Goal: Task Accomplishment & Management: Use online tool/utility

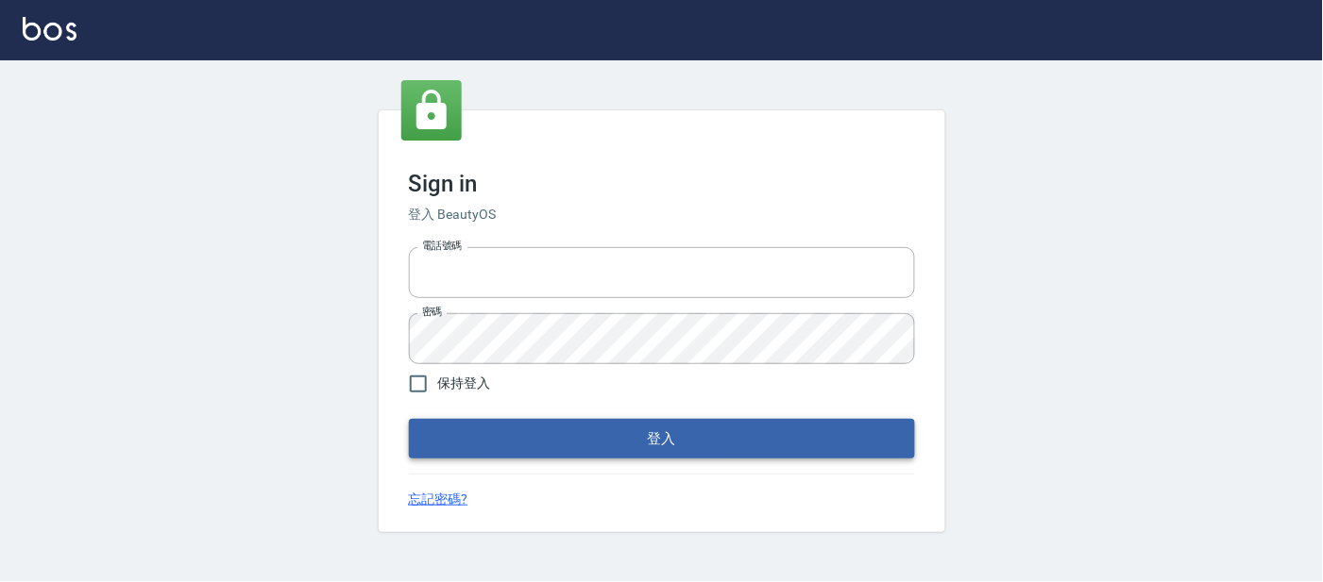
type input "25866822"
click at [473, 433] on button "登入" at bounding box center [662, 439] width 506 height 40
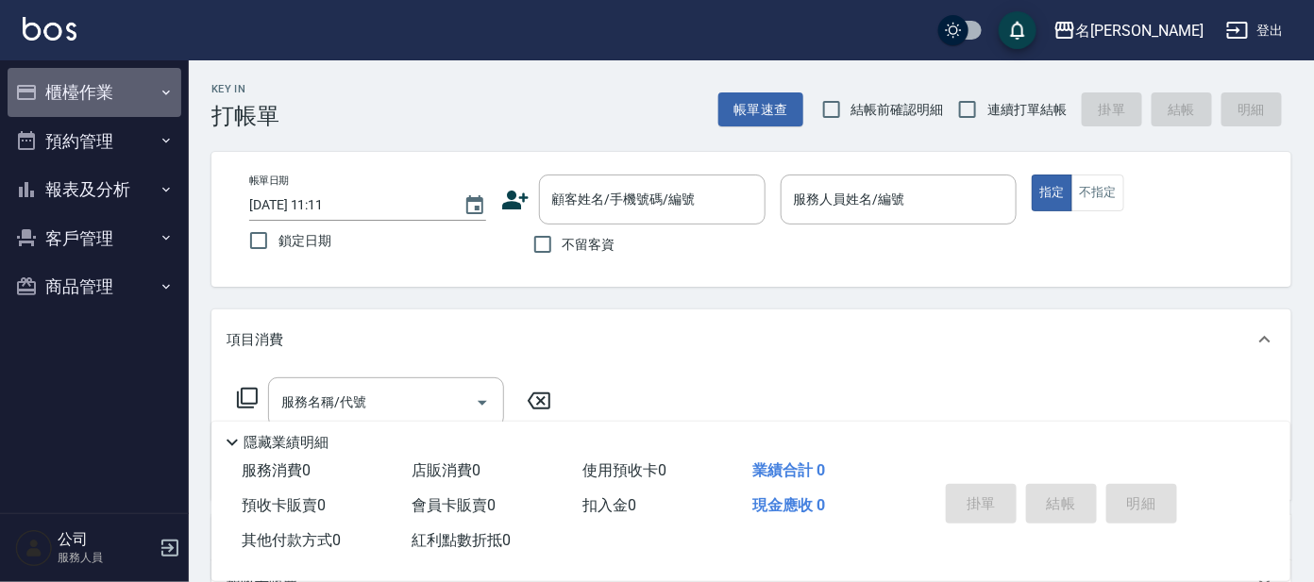
click at [47, 102] on button "櫃檯作業" at bounding box center [95, 92] width 174 height 49
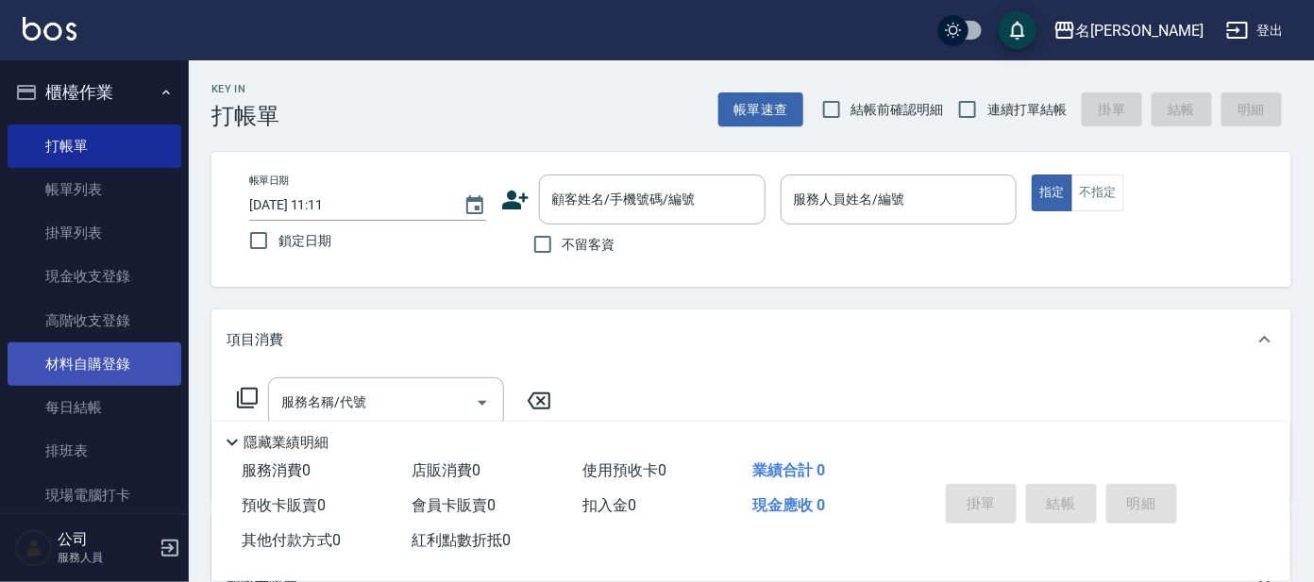
scroll to position [227, 0]
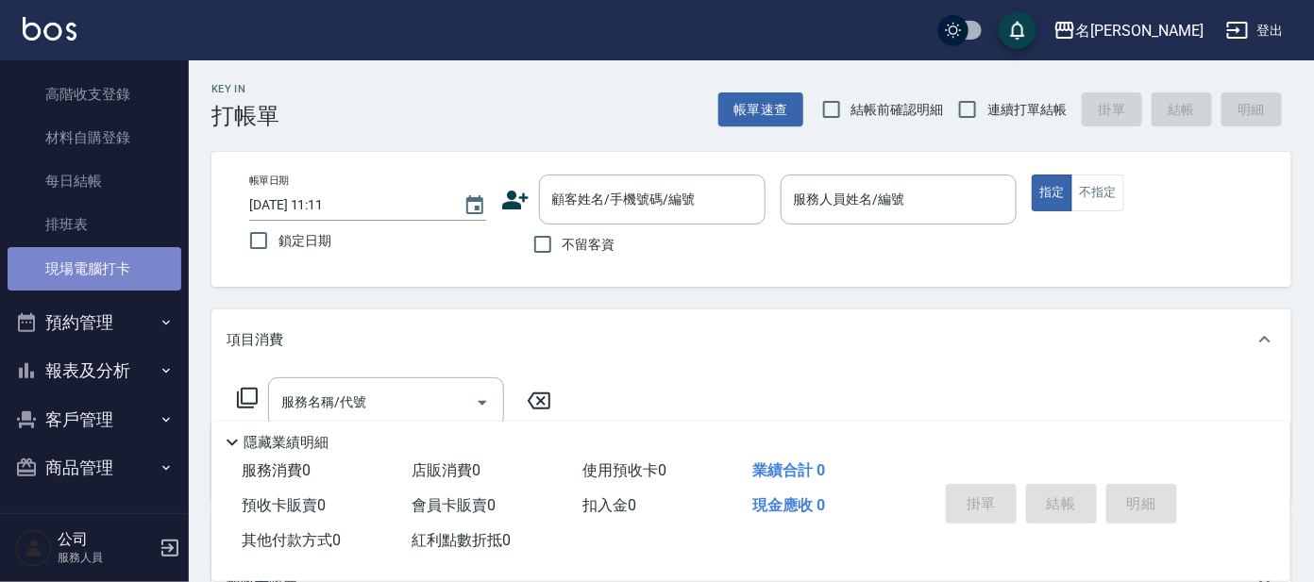
click at [121, 280] on link "現場電腦打卡" at bounding box center [95, 268] width 174 height 43
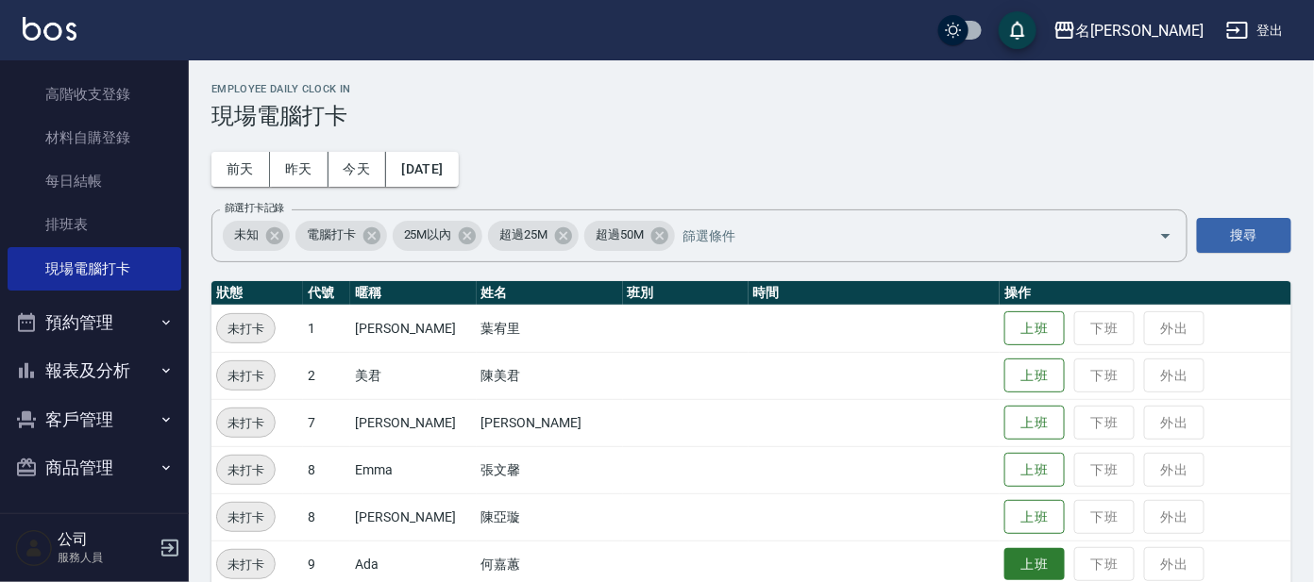
click at [1004, 565] on button "上班" at bounding box center [1034, 564] width 60 height 33
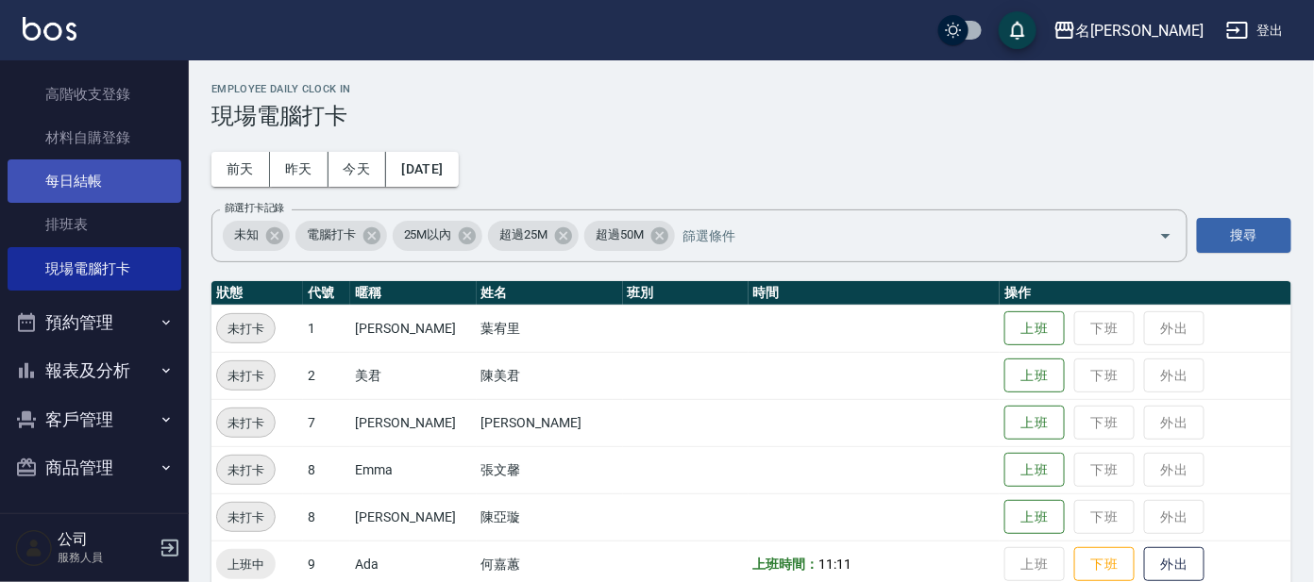
click at [58, 168] on link "每日結帳" at bounding box center [95, 181] width 174 height 43
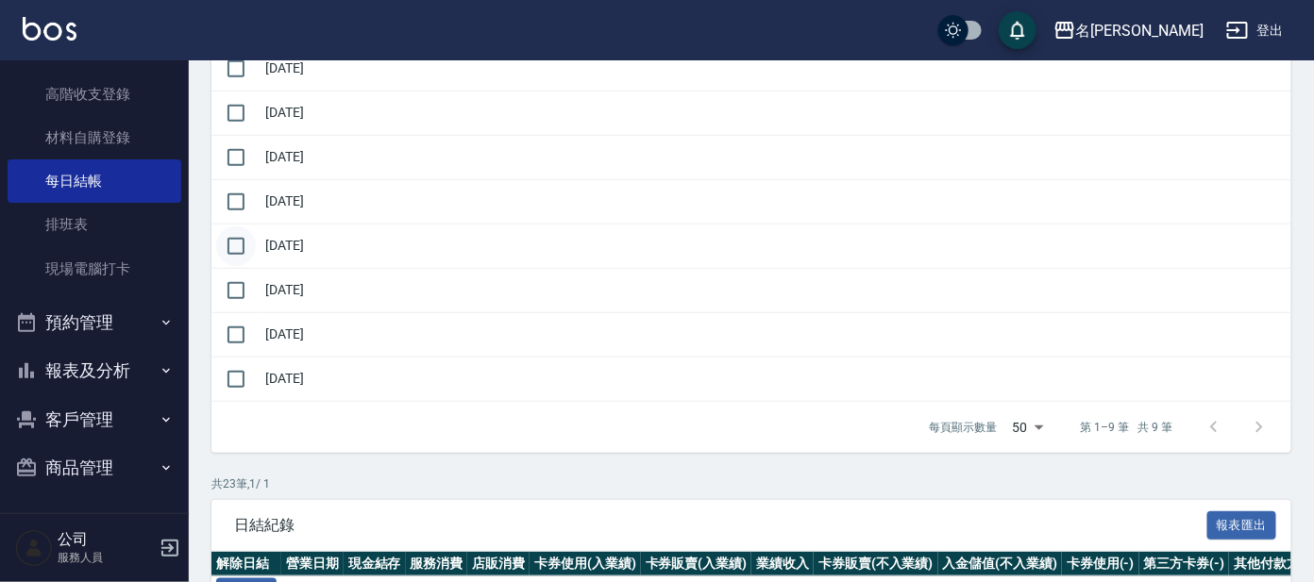
scroll to position [235, 0]
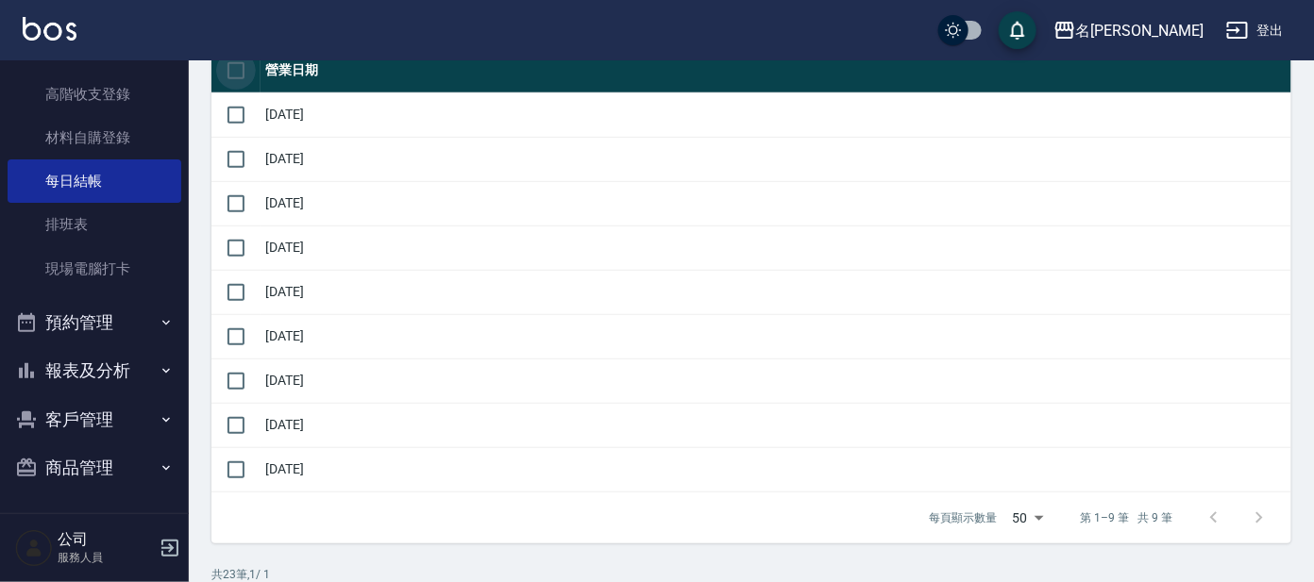
click at [235, 79] on input "checkbox" at bounding box center [236, 71] width 40 height 40
checkbox input "true"
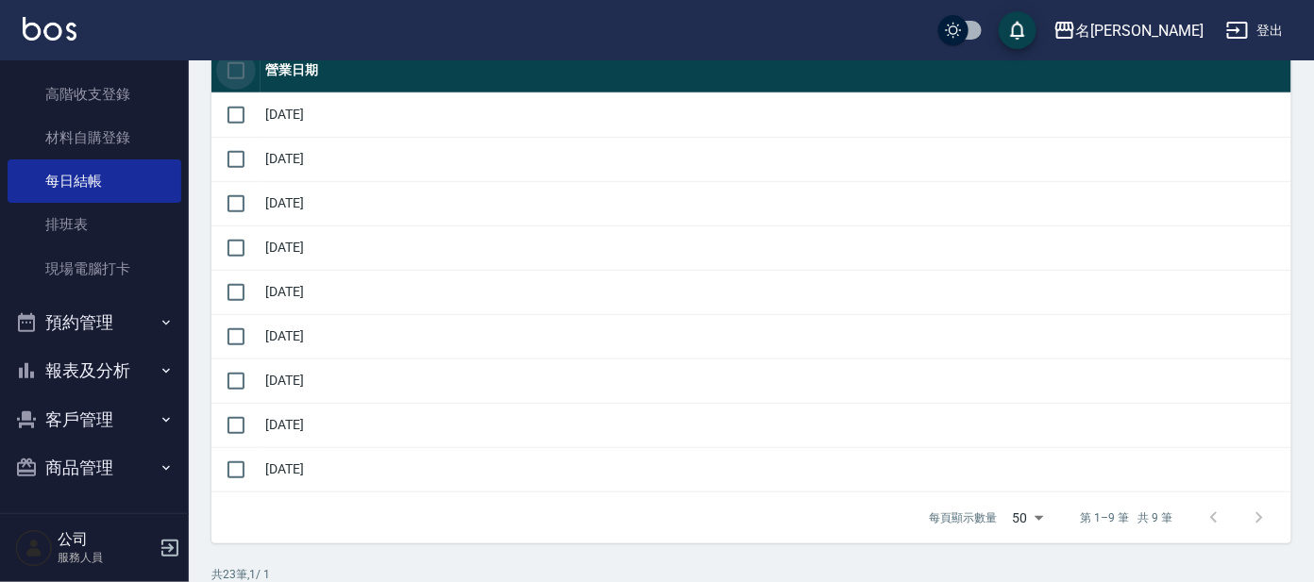
checkbox input "true"
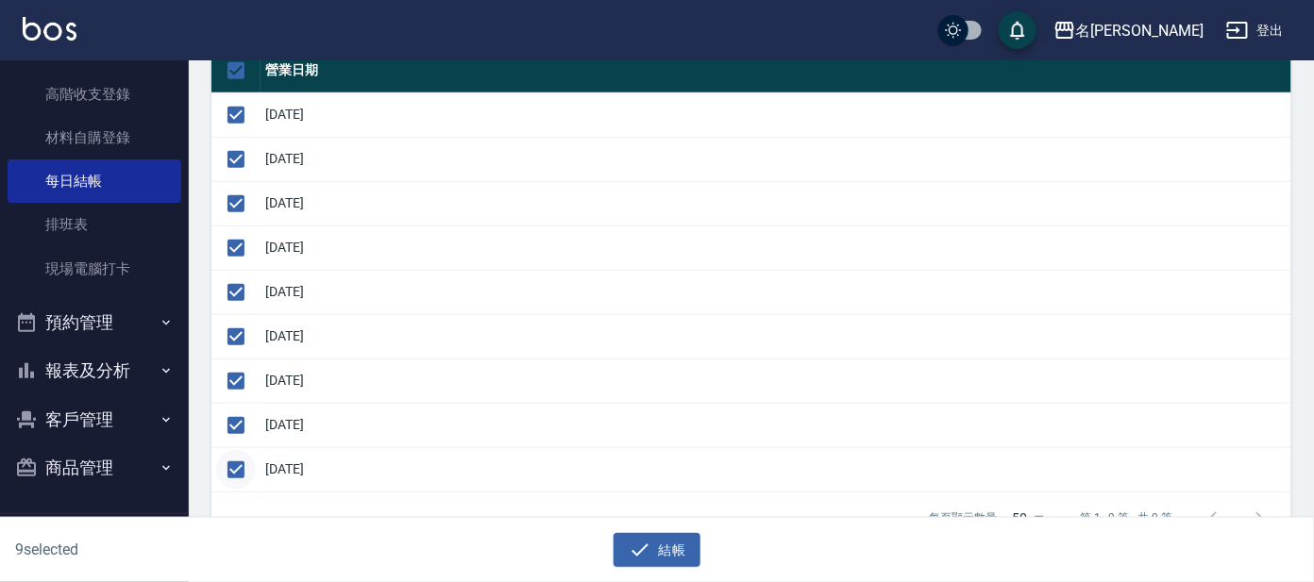
click at [225, 470] on input "checkbox" at bounding box center [236, 470] width 40 height 40
checkbox input "false"
click at [664, 554] on button "結帳" at bounding box center [658, 550] width 88 height 35
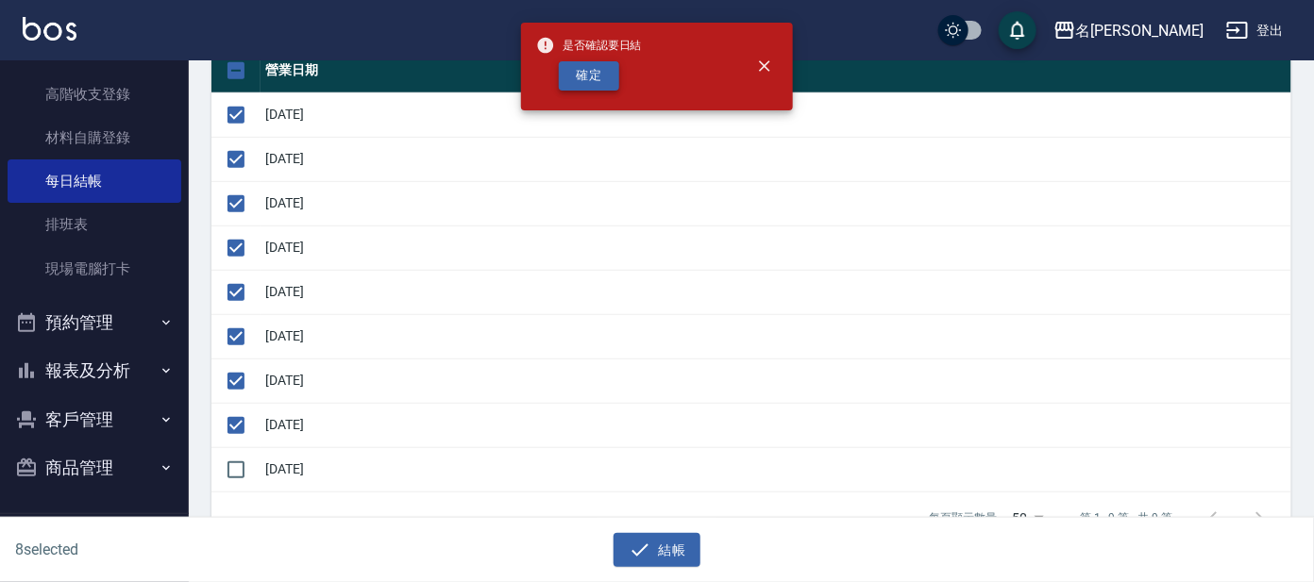
click at [608, 76] on button "確定" at bounding box center [589, 75] width 60 height 29
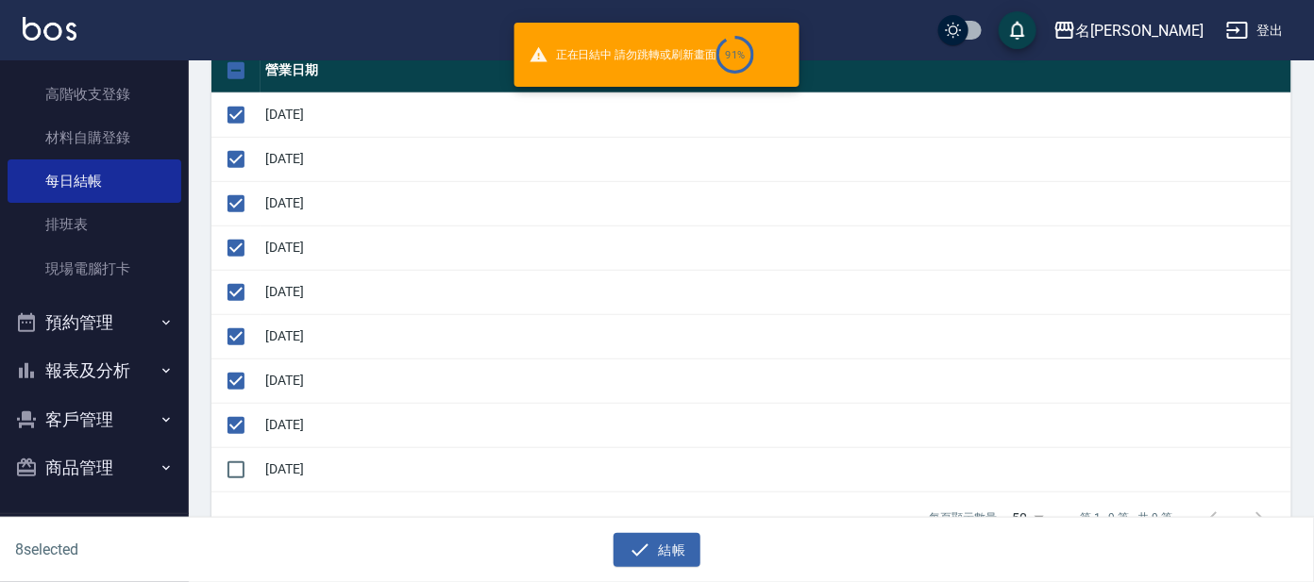
checkbox input "false"
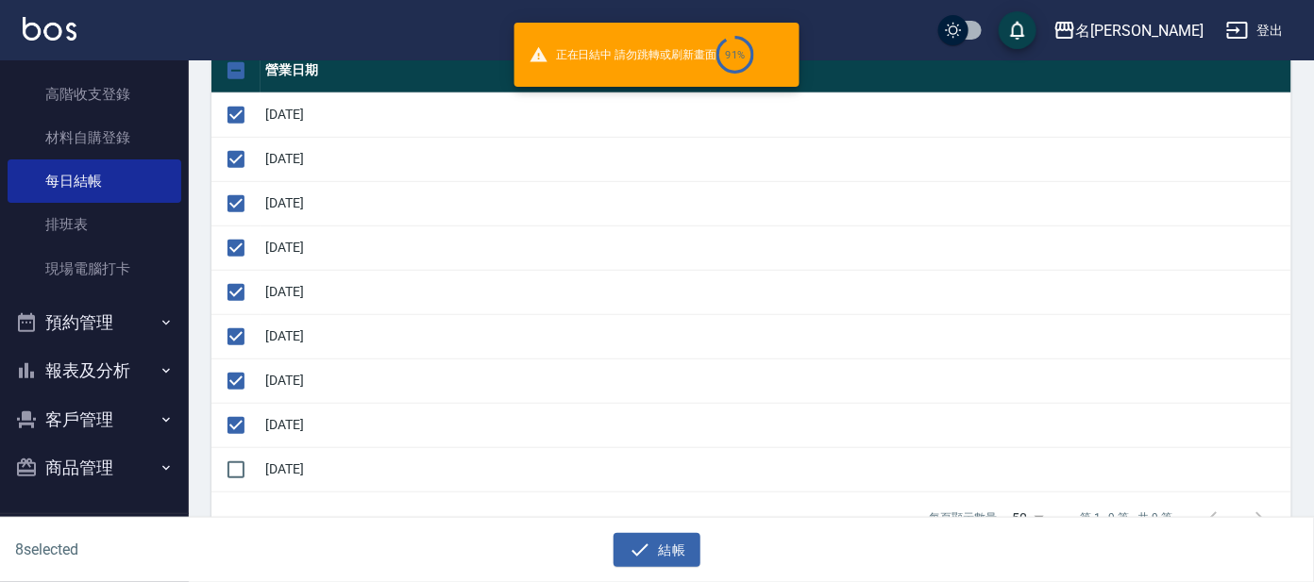
checkbox input "false"
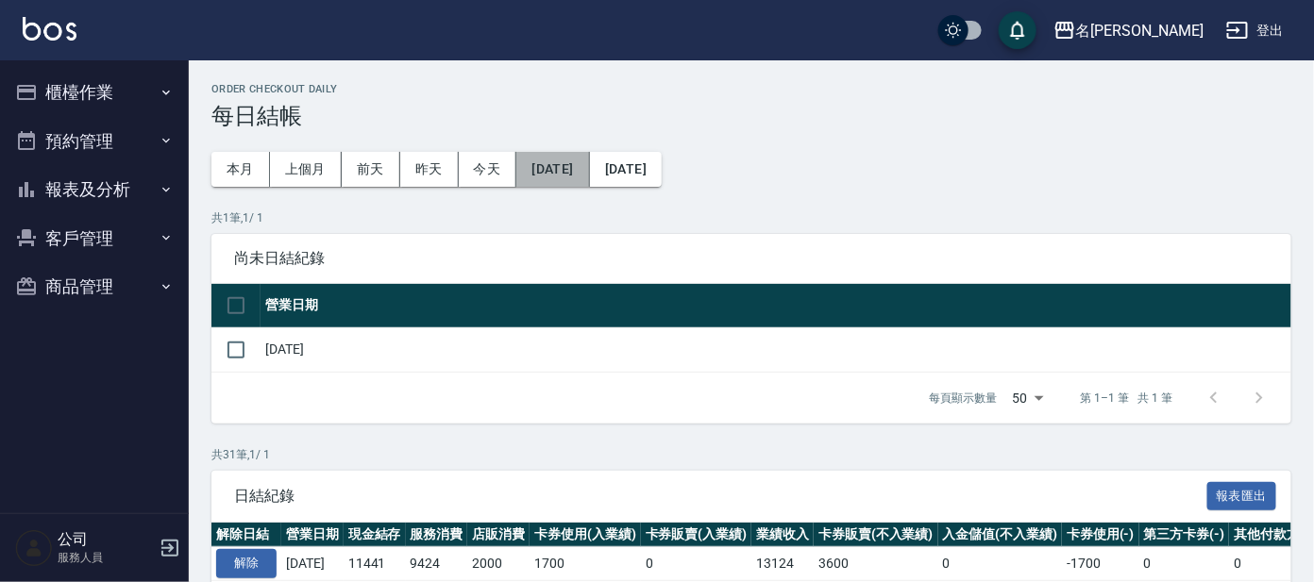
click at [582, 163] on button "[DATE]" at bounding box center [552, 169] width 73 height 35
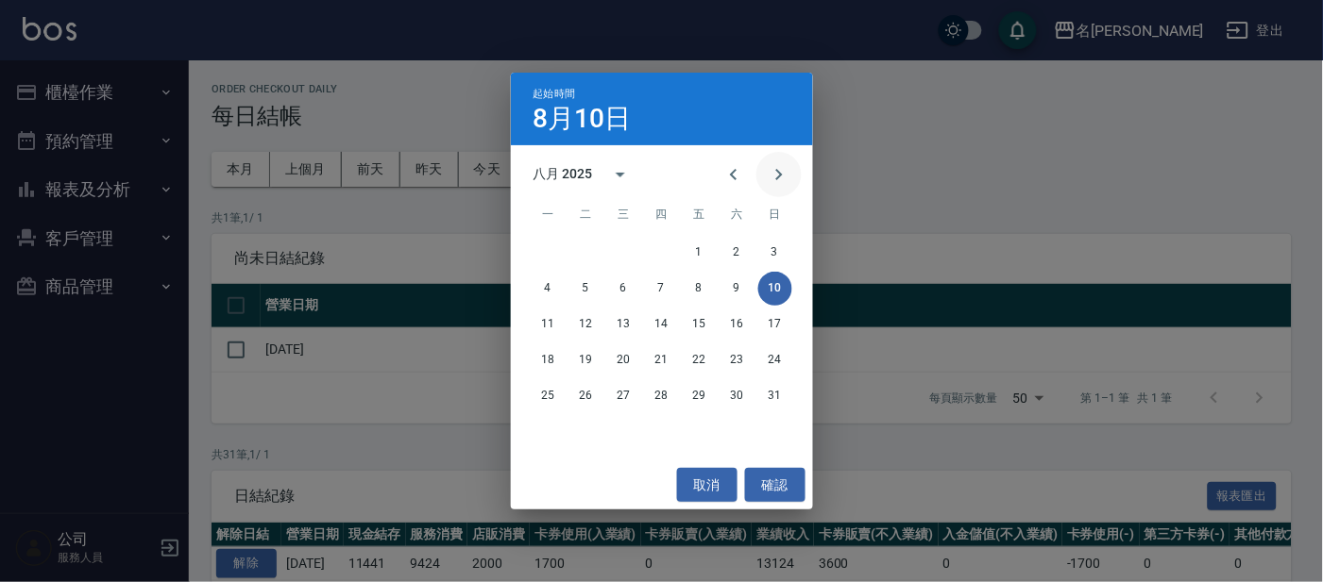
click at [785, 176] on icon "Next month" at bounding box center [779, 174] width 23 height 23
click at [547, 285] on button "8" at bounding box center [549, 289] width 34 height 34
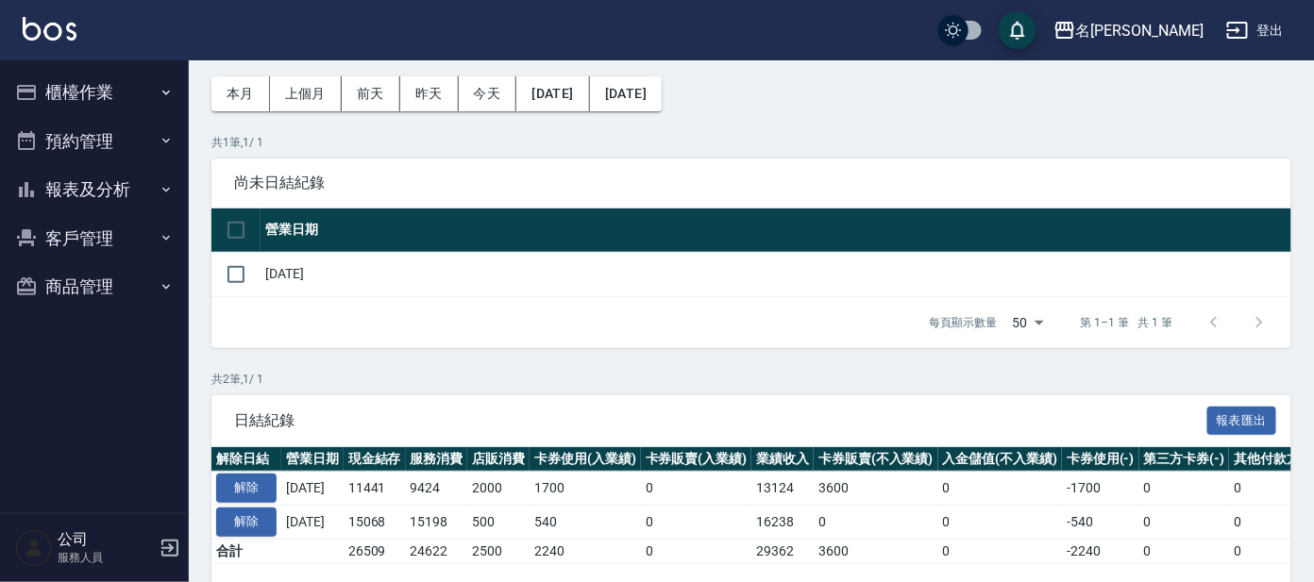
scroll to position [148, 0]
